Goal: Obtain resource: Obtain resource

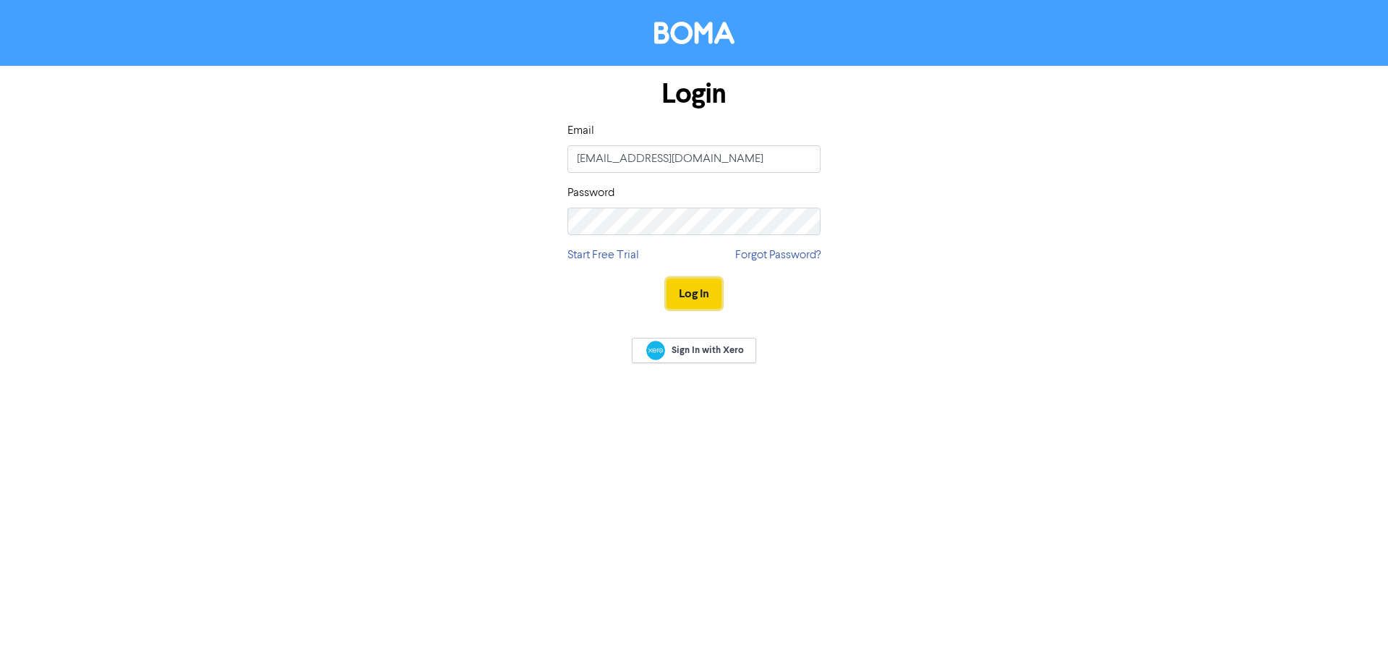
click at [692, 289] on button "Log In" at bounding box center [694, 293] width 55 height 30
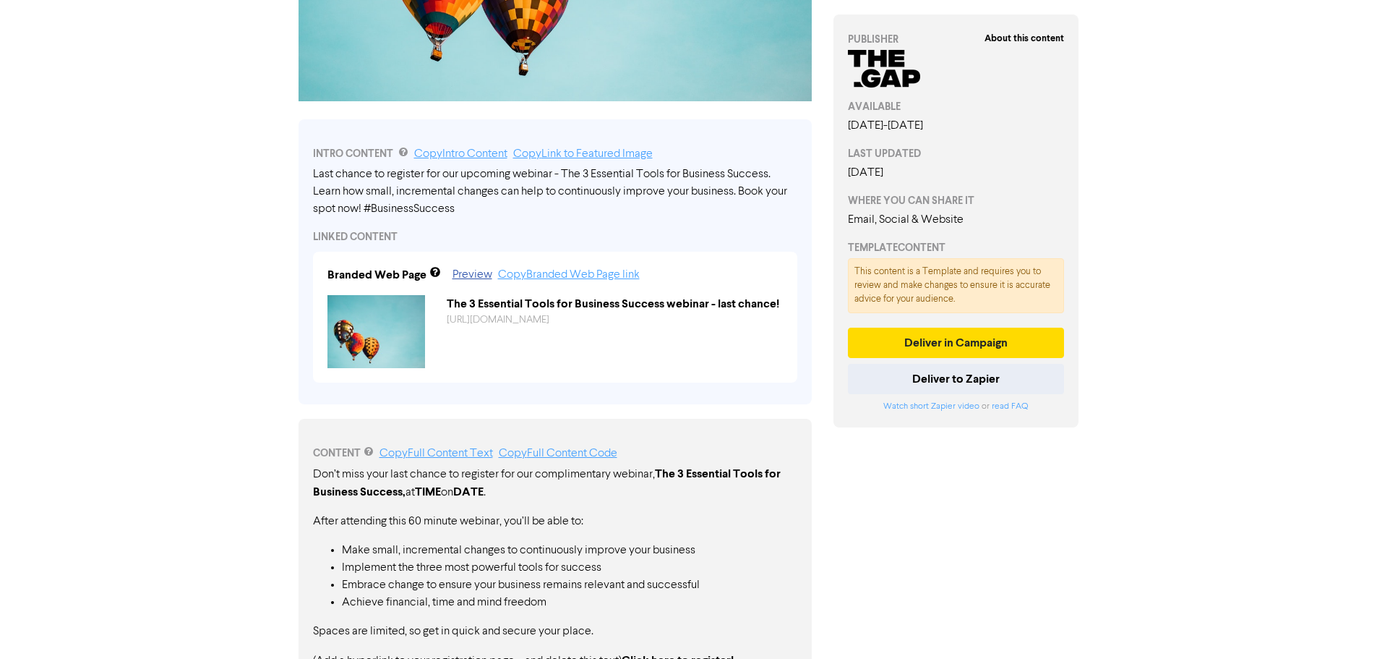
scroll to position [489, 0]
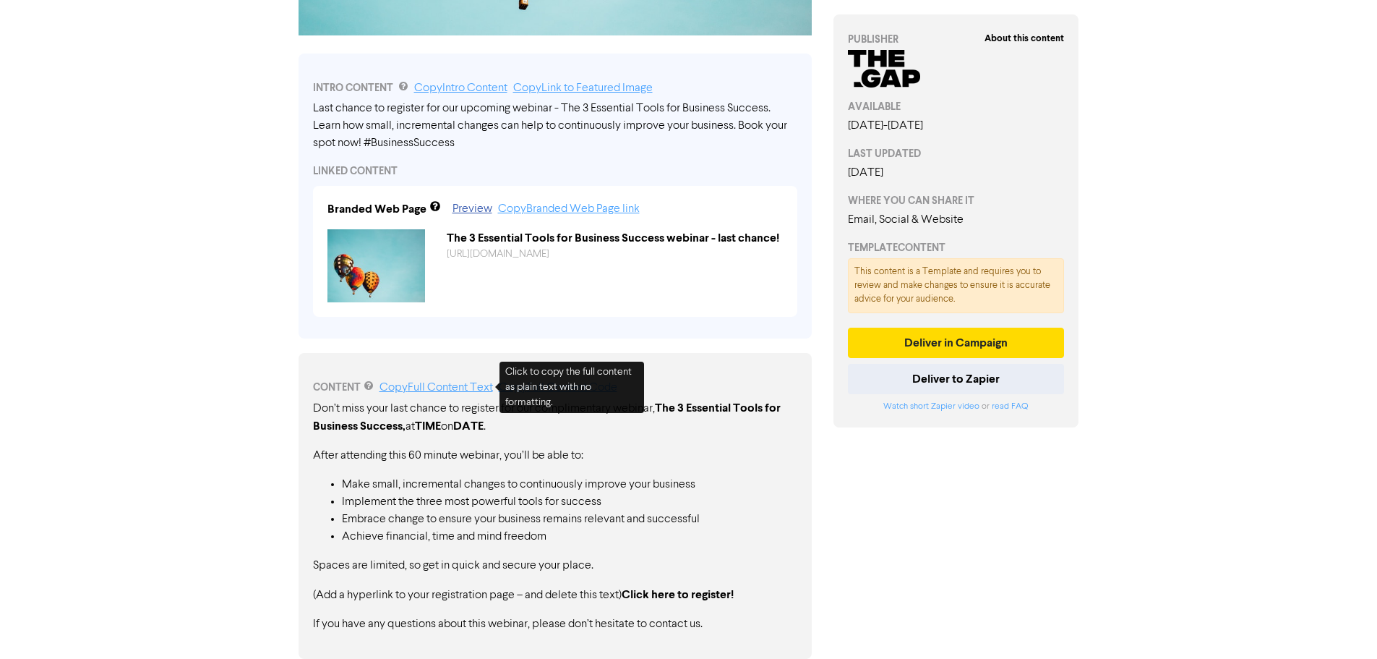
click at [482, 389] on link "Copy Full Content Text" at bounding box center [437, 388] width 114 height 12
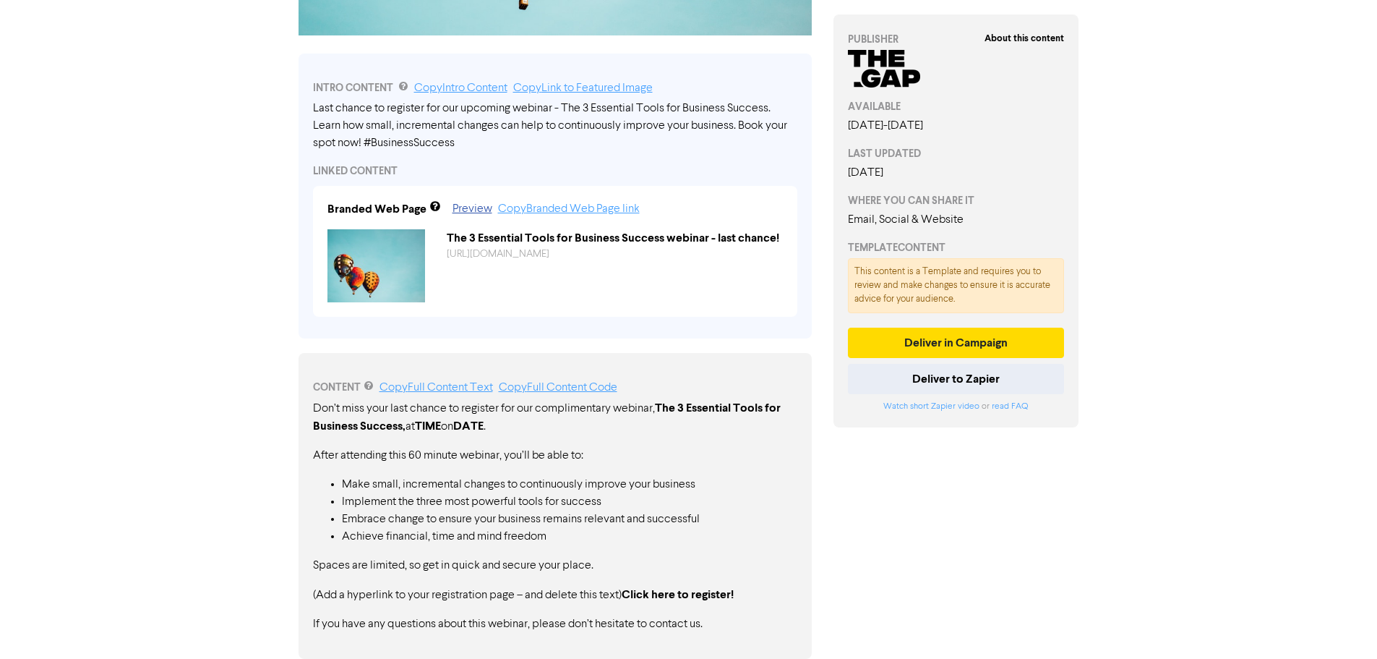
click at [1022, 528] on div "About this content PUBLISHER AVAILABLE [DATE] - [DATE] LAST UPDATED [DATE] WHER…" at bounding box center [956, 120] width 267 height 1076
click at [909, 536] on div "About this content PUBLISHER AVAILABLE [DATE] - [DATE] LAST UPDATED [DATE] WHER…" at bounding box center [956, 120] width 267 height 1076
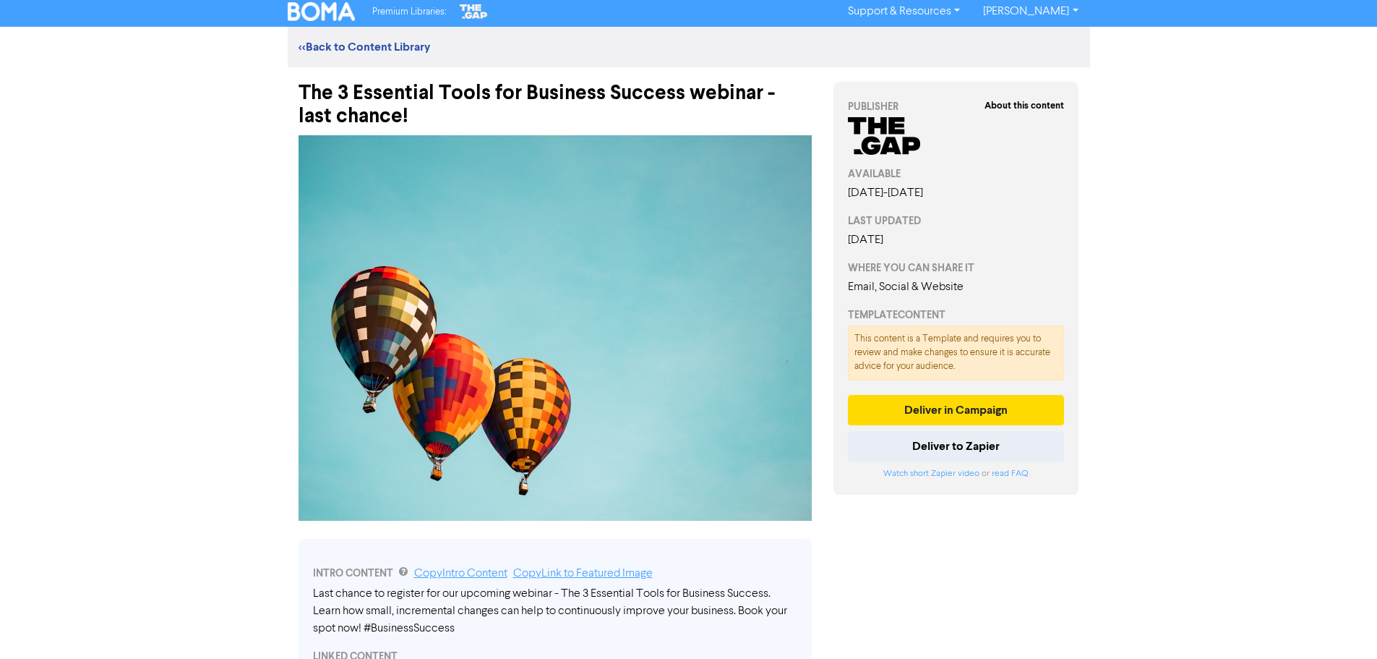
scroll to position [0, 0]
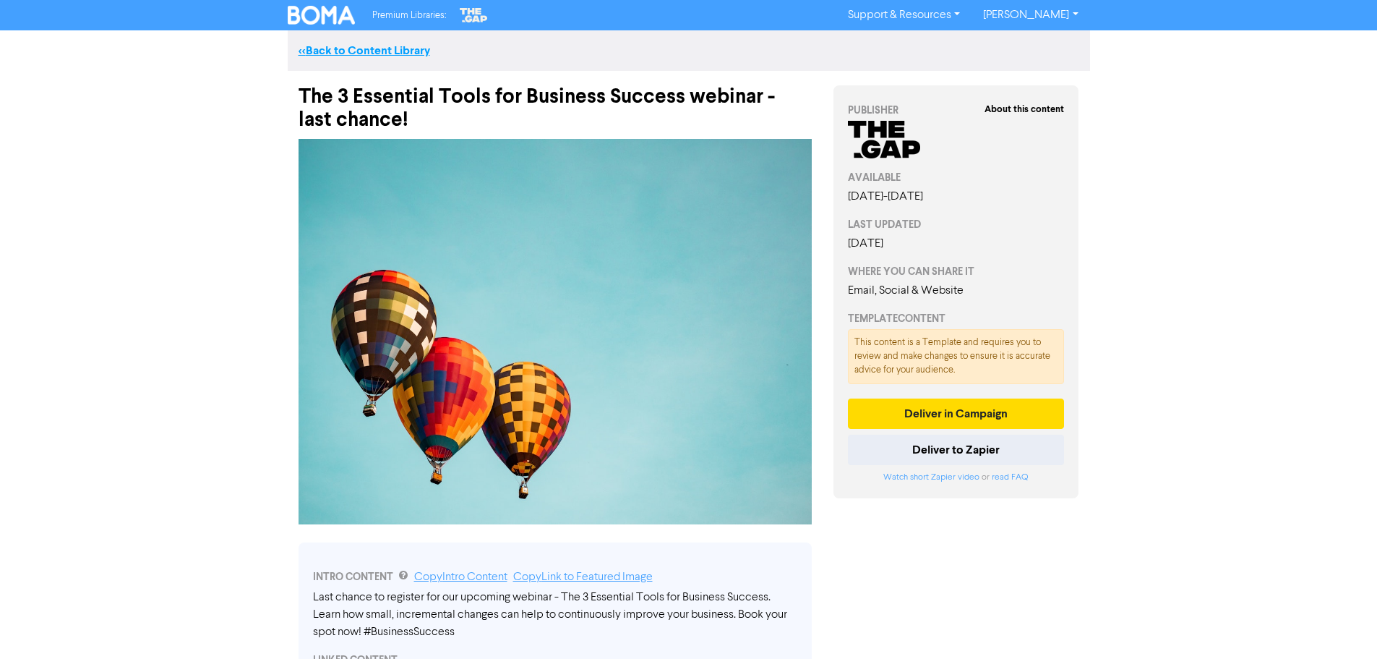
click at [321, 51] on link "<< Back to Content Library" at bounding box center [365, 50] width 132 height 14
